Goal: Task Accomplishment & Management: Use online tool/utility

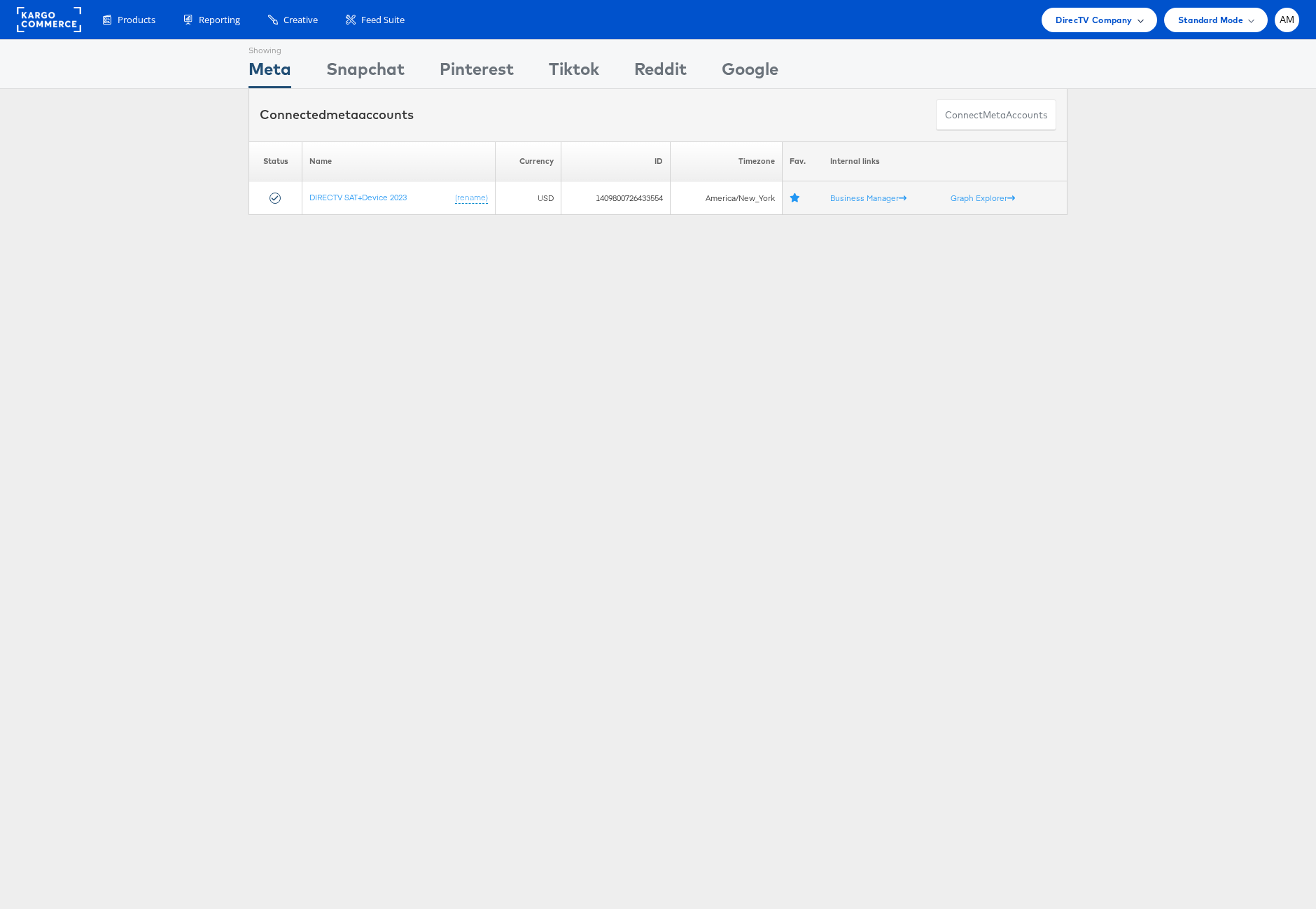
click at [1085, 17] on span "DirecTV Company" at bounding box center [1094, 20] width 76 height 15
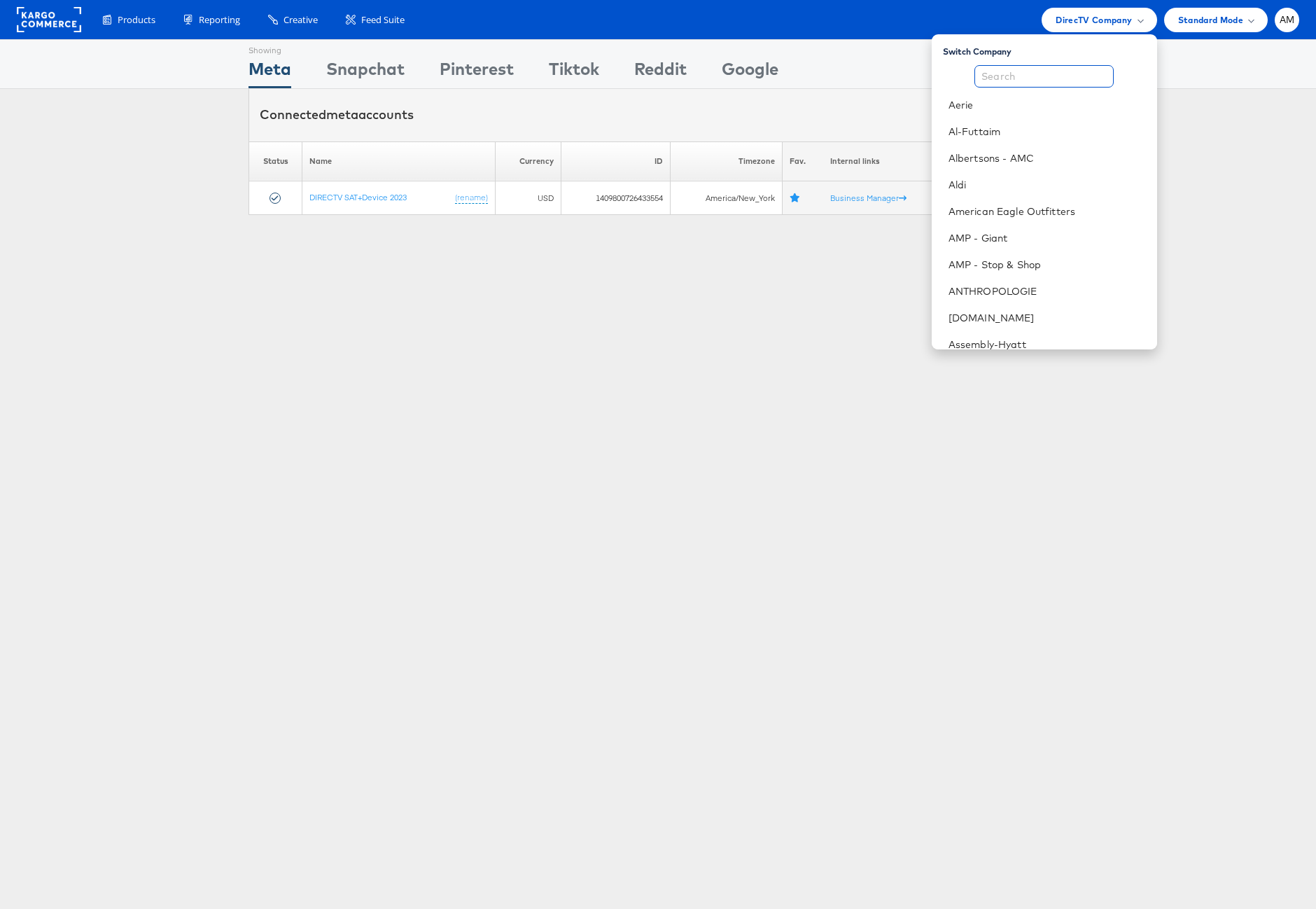
click at [1031, 77] on input "text" at bounding box center [1044, 76] width 139 height 22
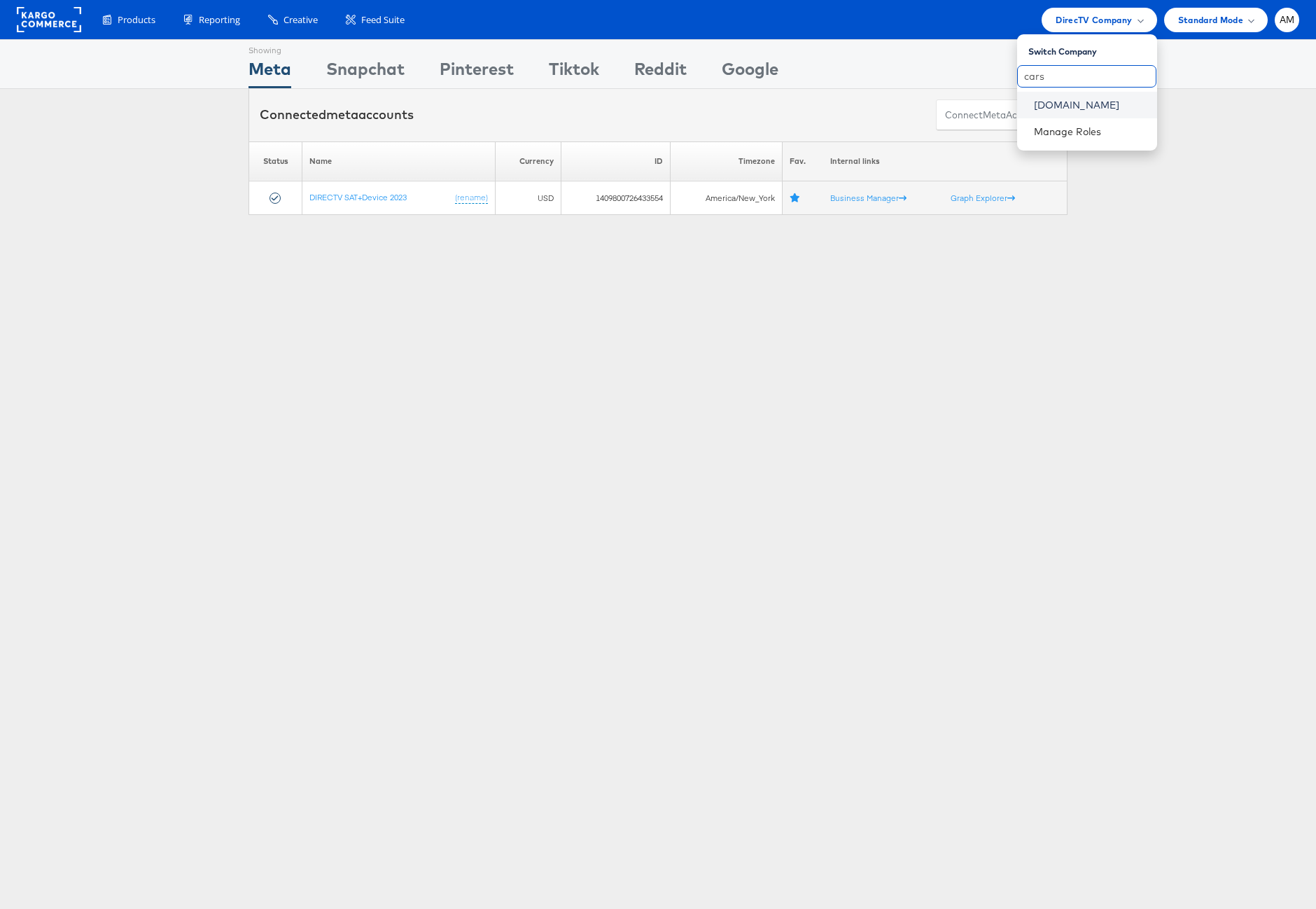
type input "cars"
click at [1045, 105] on link "[DOMAIN_NAME]" at bounding box center [1089, 105] width 112 height 14
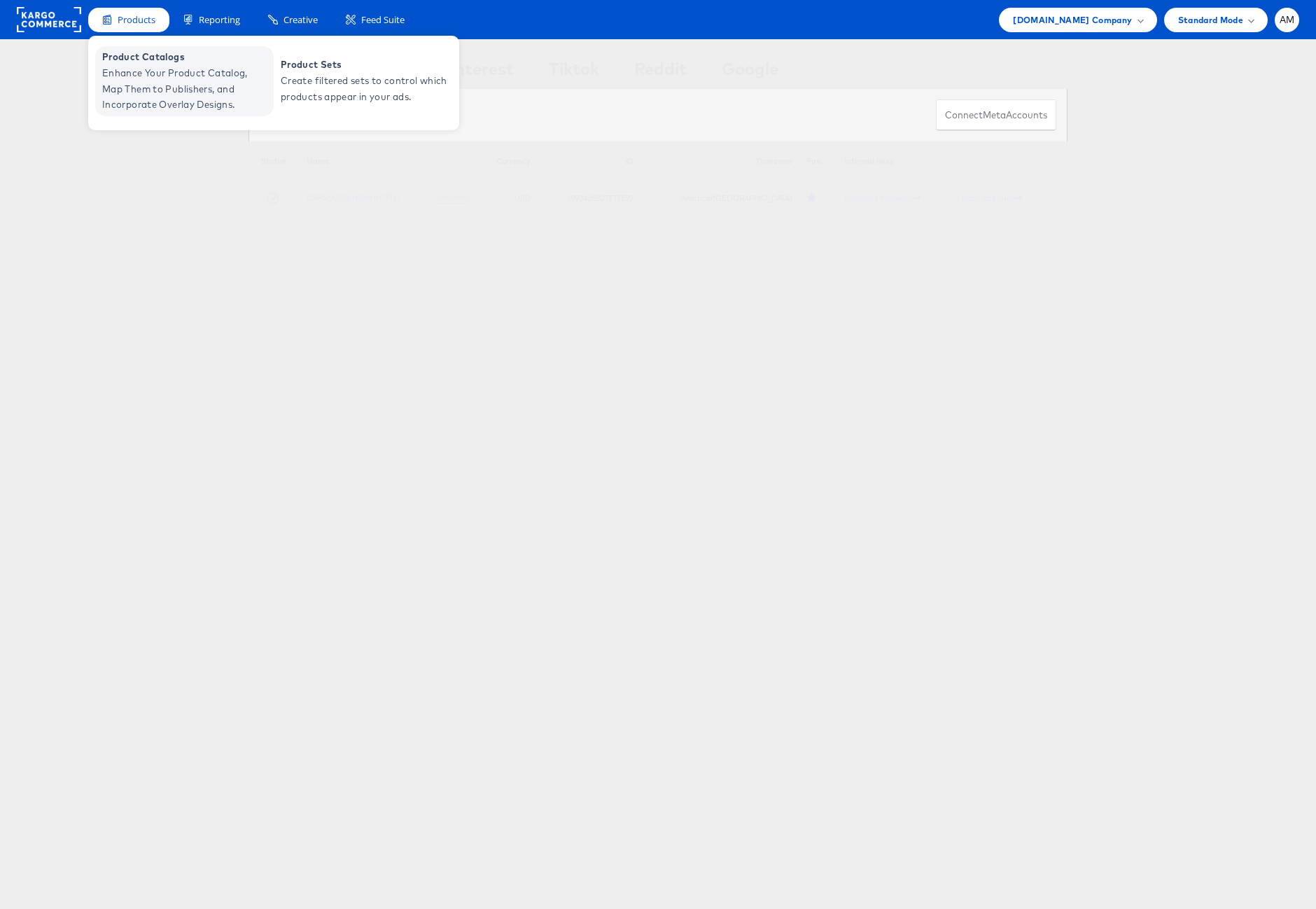
click at [124, 85] on span "Enhance Your Product Catalog, Map Them to Publishers, and Incorporate Overlay D…" at bounding box center [186, 88] width 168 height 47
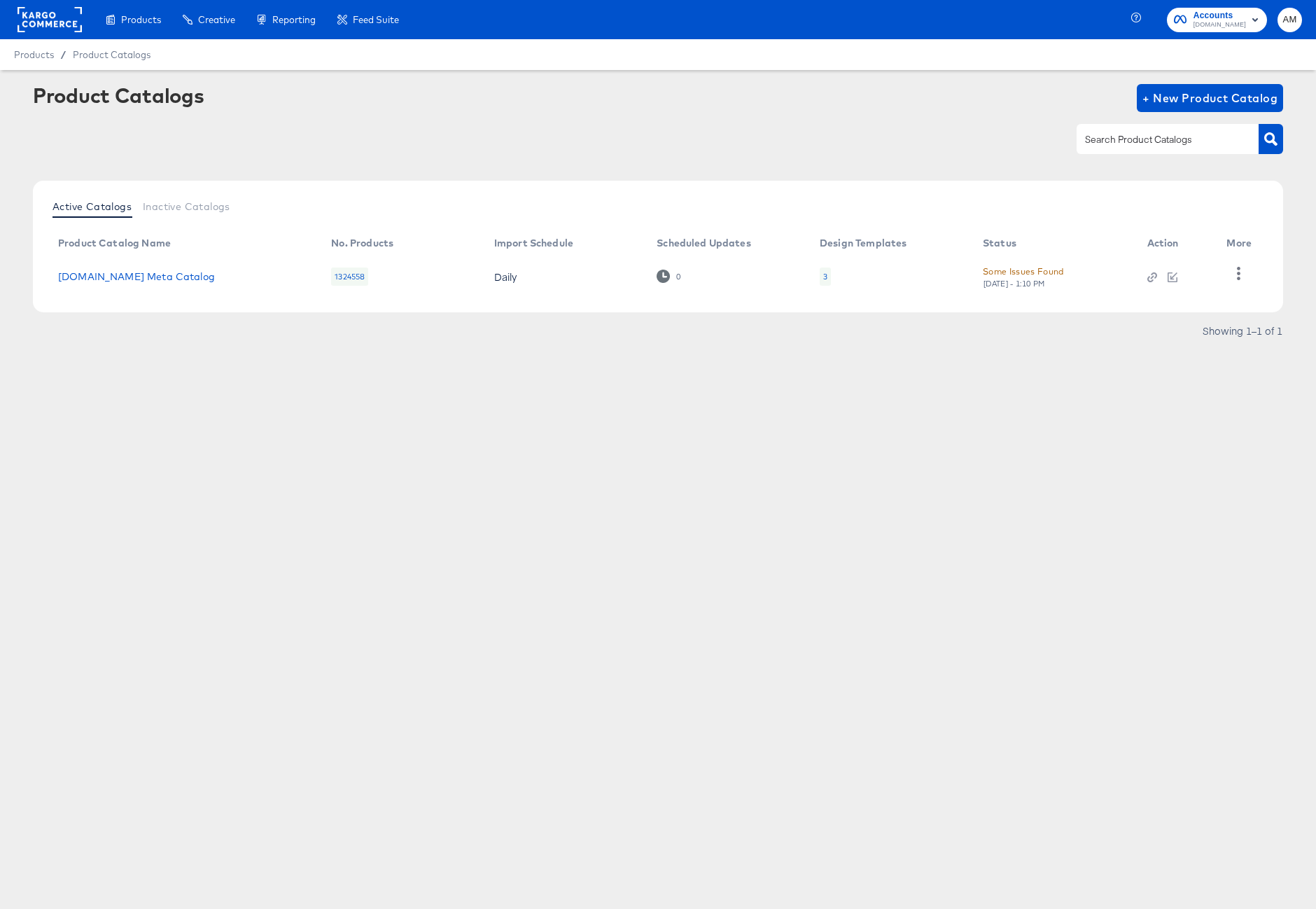
click at [823, 276] on div "3" at bounding box center [825, 276] width 4 height 11
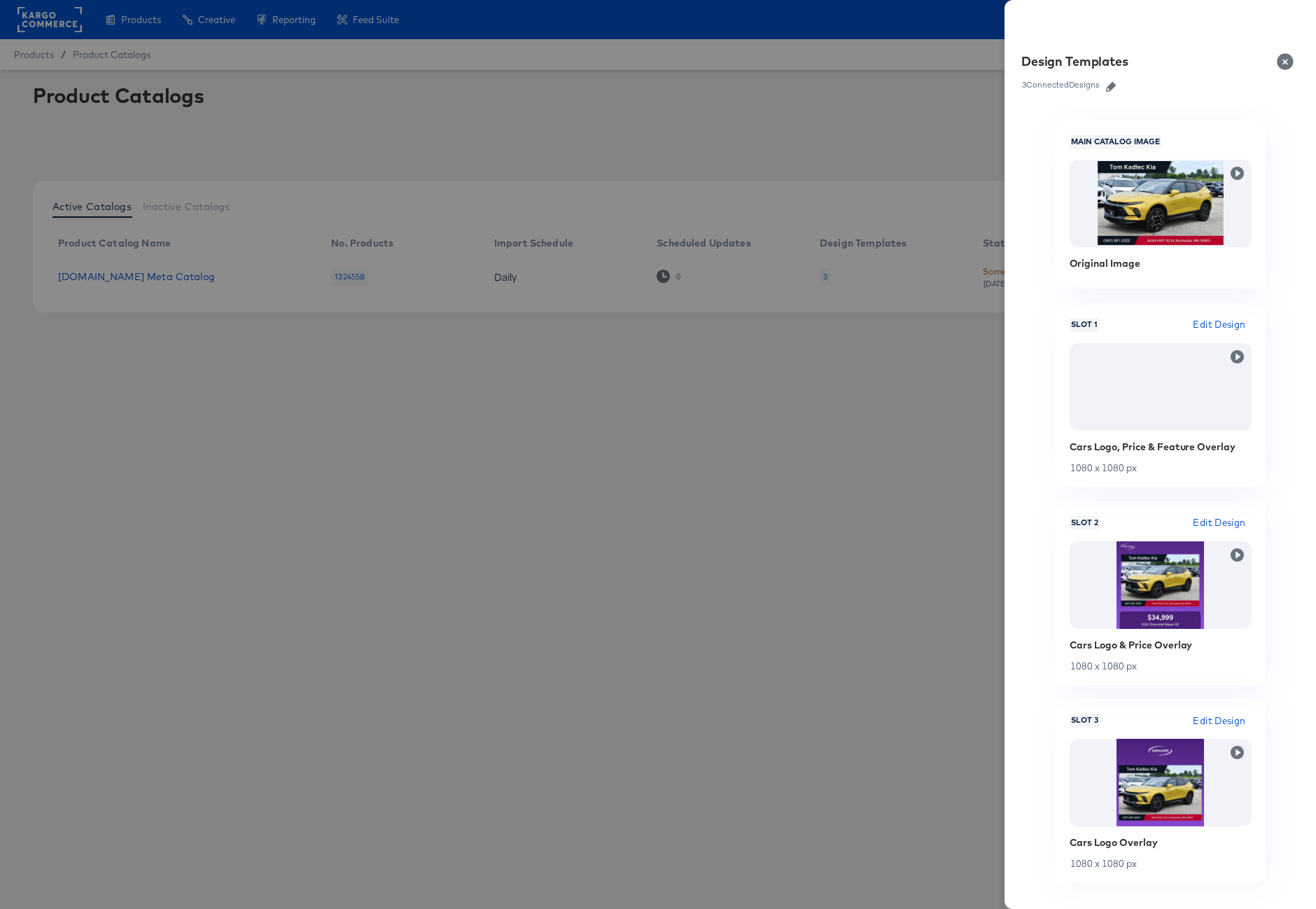
click at [1115, 88] on icon "button" at bounding box center [1110, 86] width 9 height 9
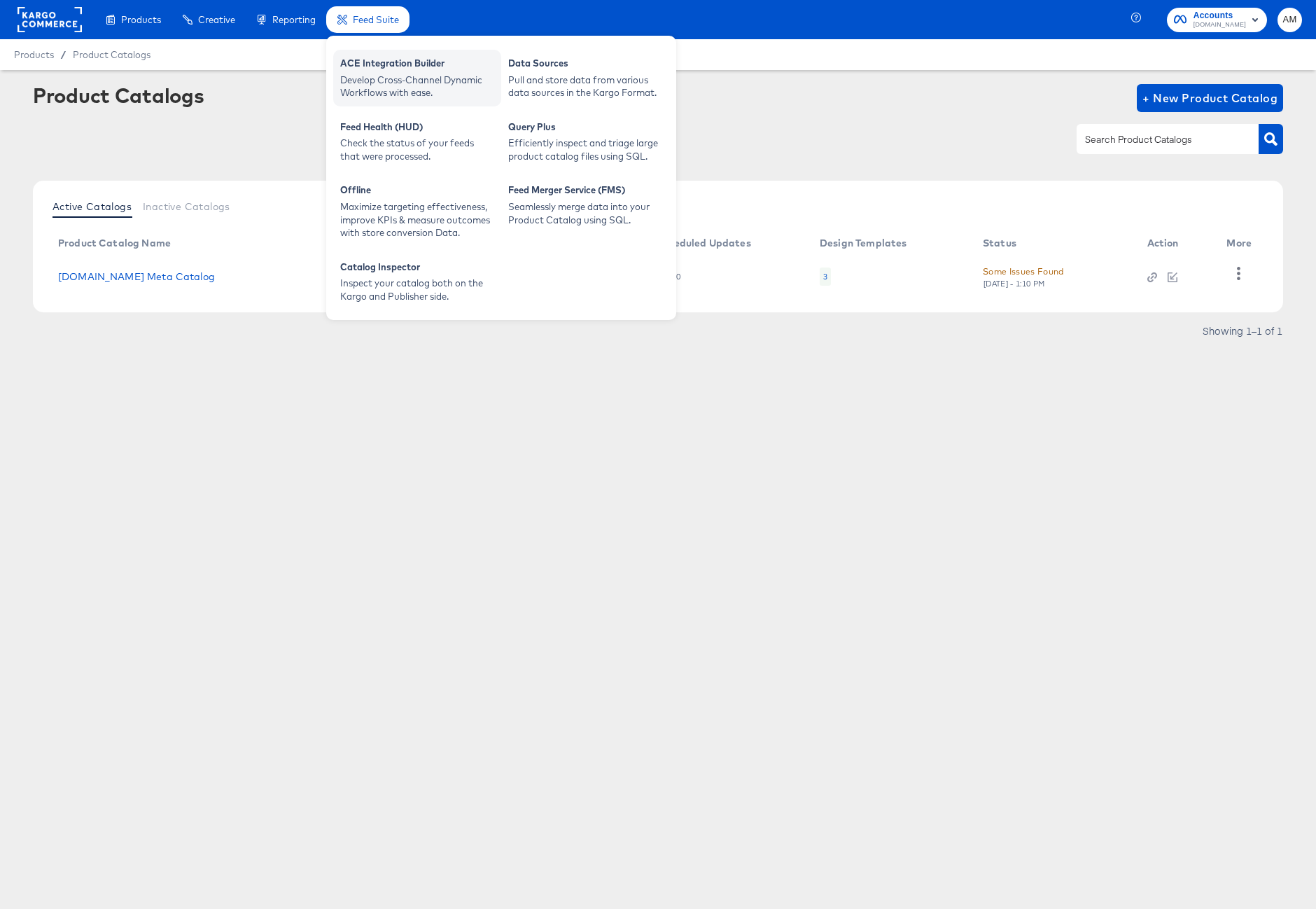
click at [389, 74] on div "Develop Cross-Channel Dynamic Workflows with ease." at bounding box center [416, 87] width 154 height 26
